Goal: Book appointment/travel/reservation

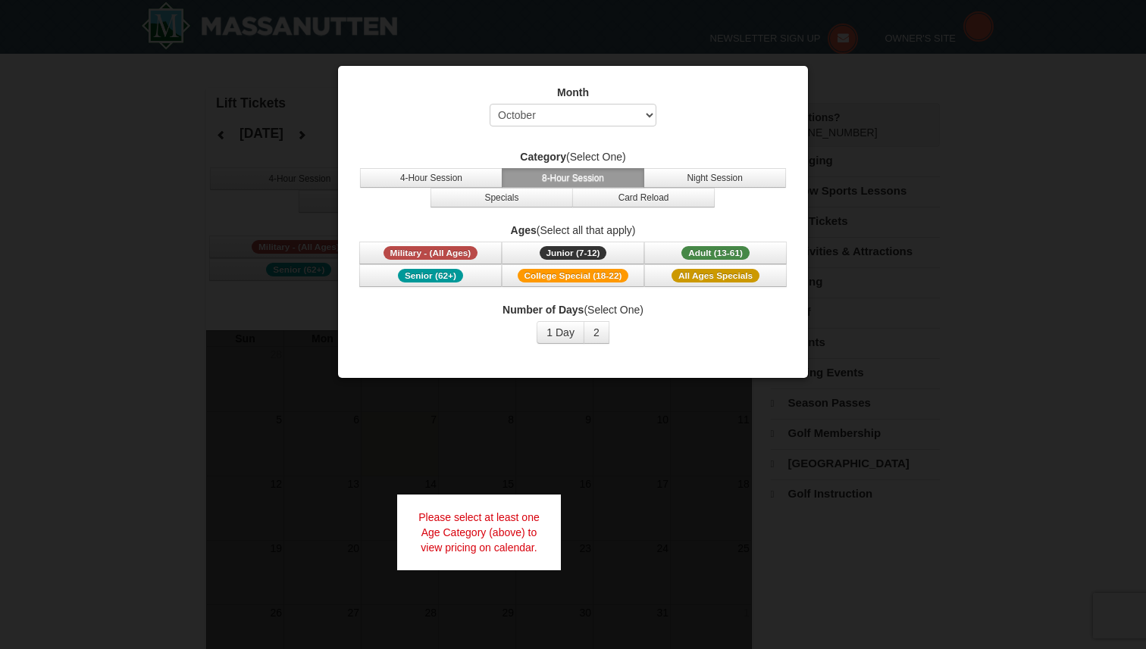
select select "10"
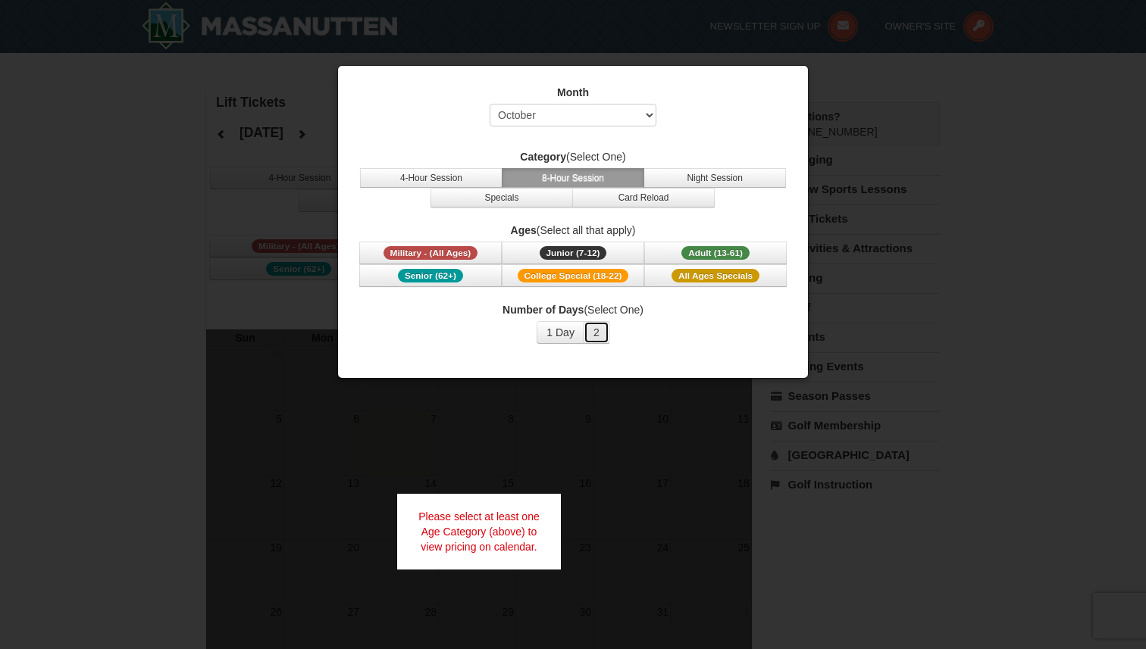
click at [598, 326] on button "2" at bounding box center [596, 332] width 26 height 23
click at [732, 249] on span "Adult (13-61)" at bounding box center [715, 253] width 68 height 14
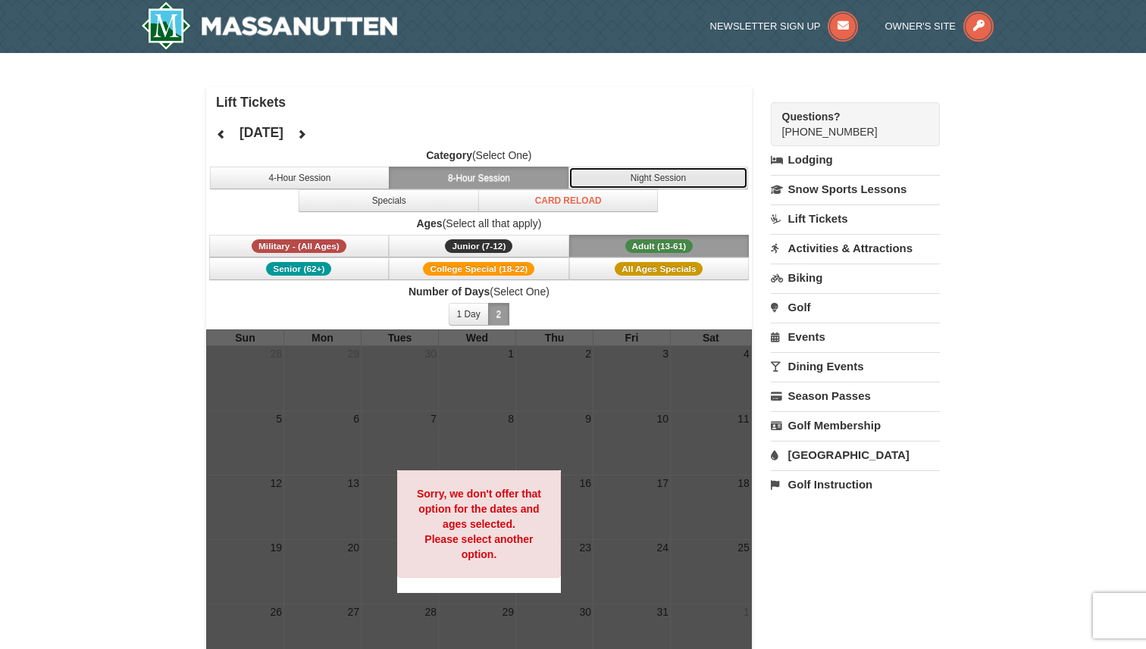
click at [610, 175] on button "Night Session" at bounding box center [658, 178] width 180 height 23
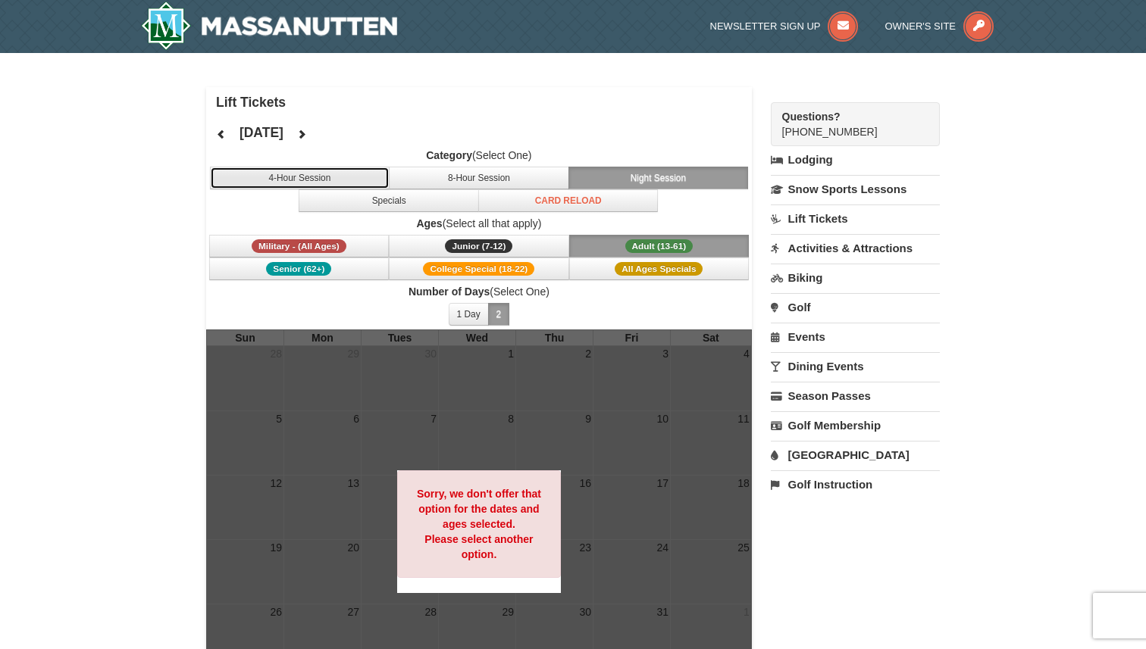
click at [340, 169] on button "4-Hour Session" at bounding box center [300, 178] width 180 height 23
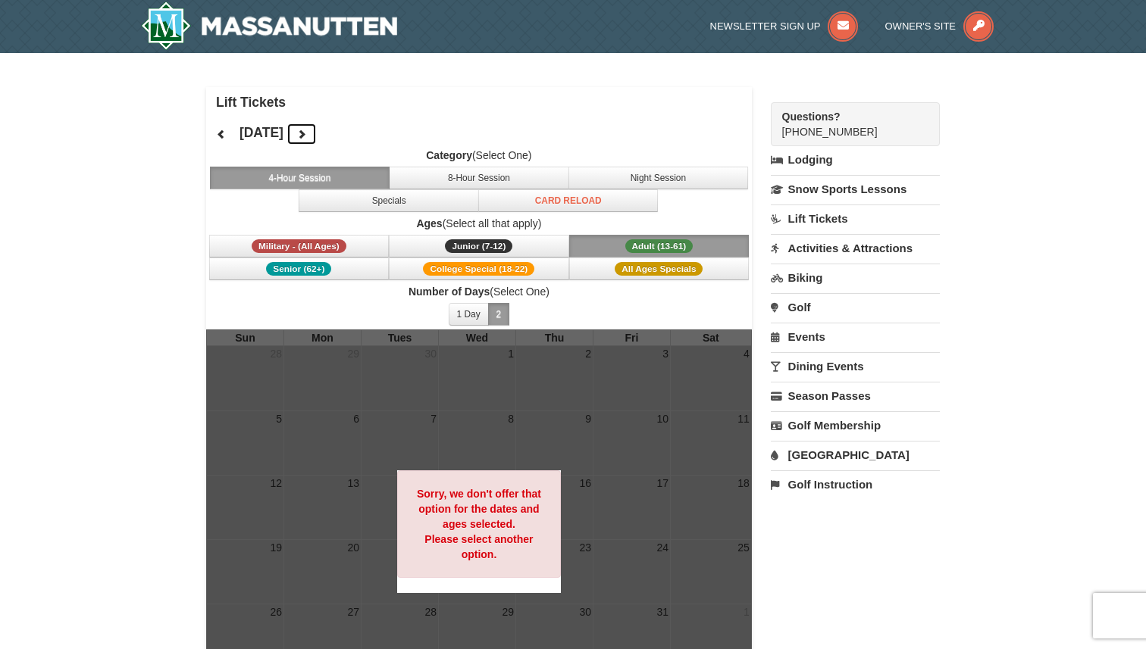
click at [307, 135] on icon at bounding box center [301, 134] width 11 height 11
click at [317, 135] on button at bounding box center [301, 134] width 30 height 23
click at [466, 183] on button "8-Hour Session" at bounding box center [479, 178] width 180 height 23
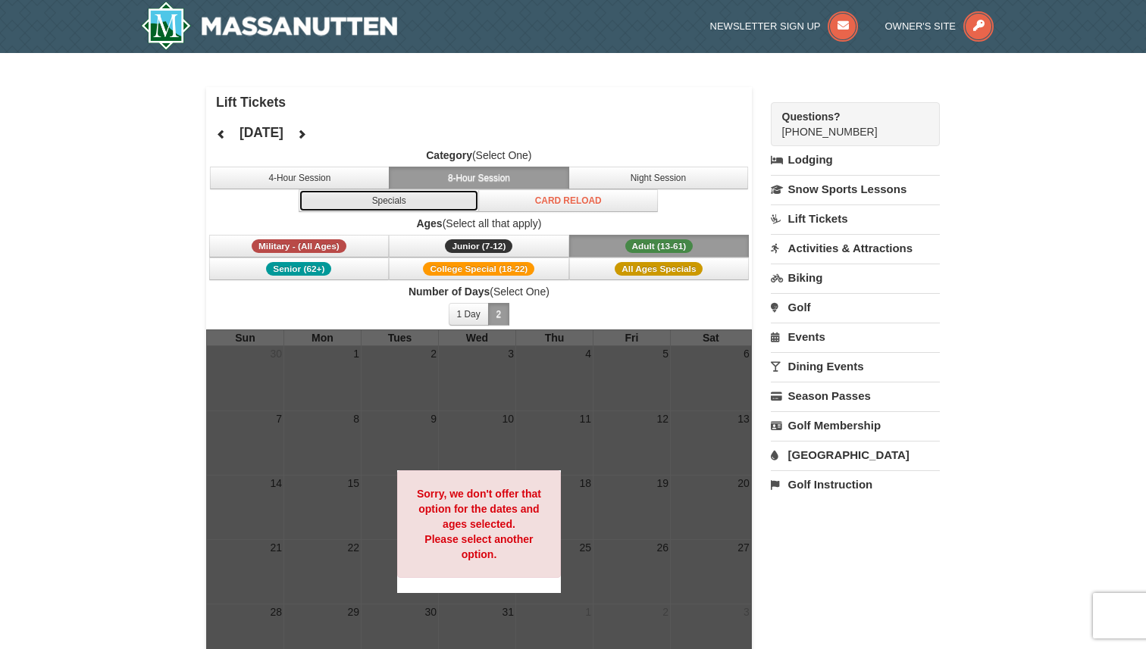
click at [392, 192] on button "Specials" at bounding box center [389, 200] width 180 height 23
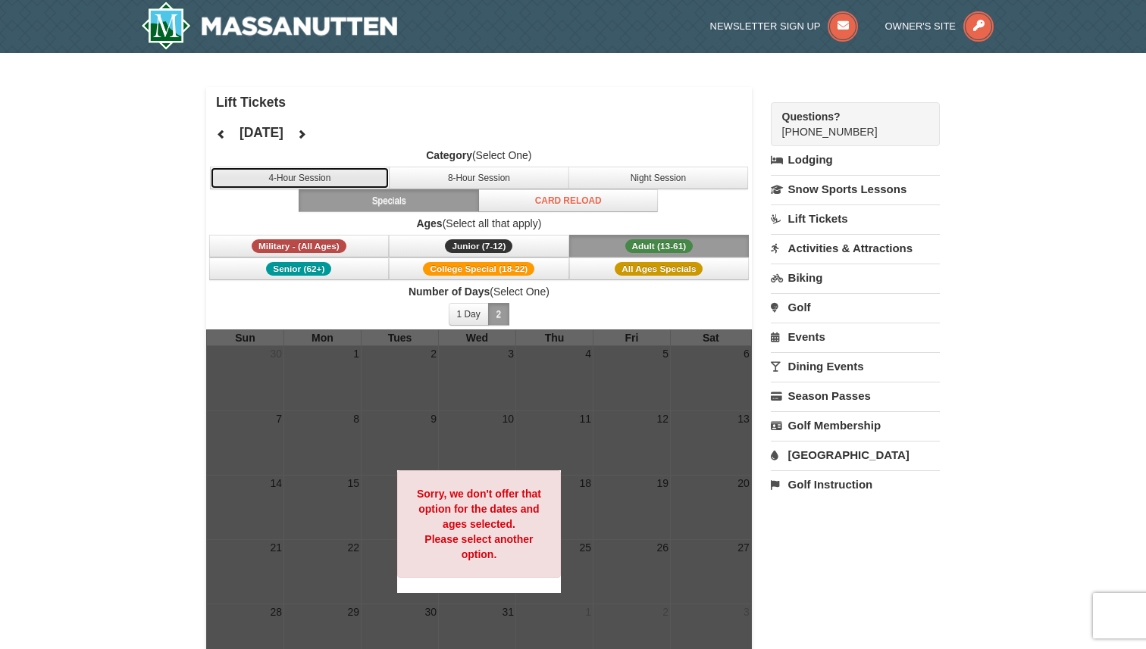
click at [359, 179] on button "4-Hour Session" at bounding box center [300, 178] width 180 height 23
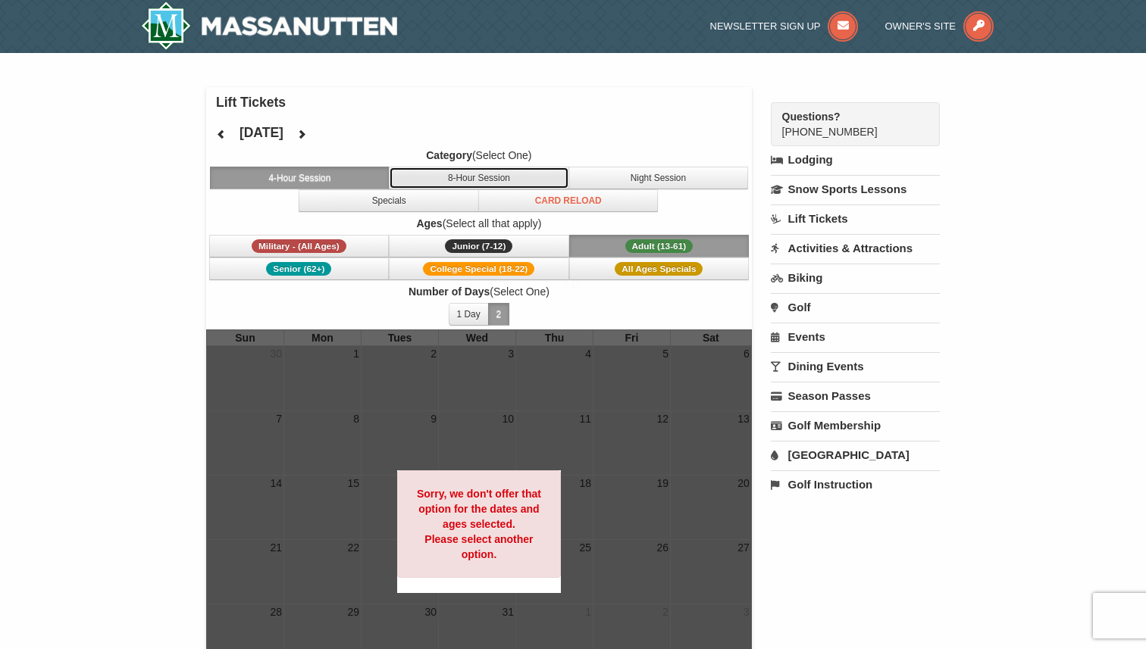
click at [448, 178] on button "8-Hour Session" at bounding box center [479, 178] width 180 height 23
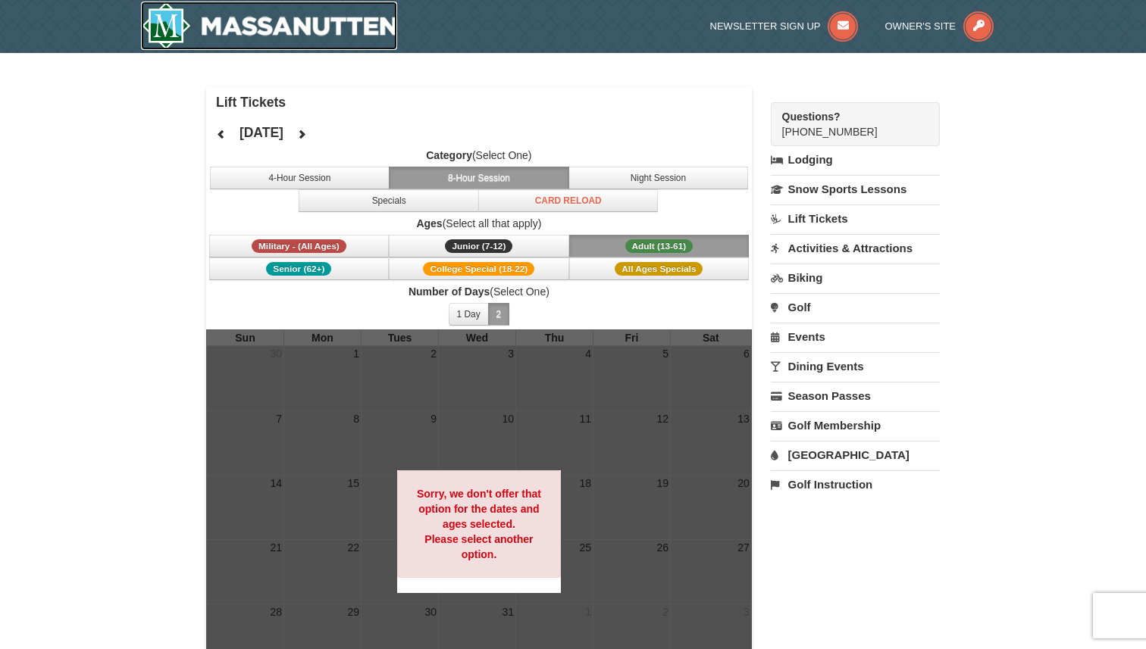
click at [322, 36] on img at bounding box center [269, 26] width 256 height 48
